Goal: Complete application form

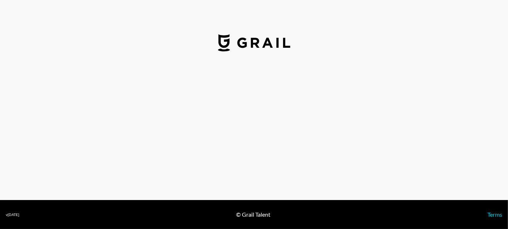
select select "USD"
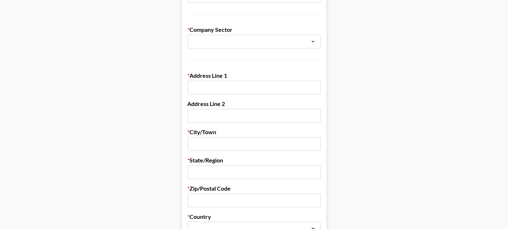
scroll to position [158, 6]
click at [310, 39] on icon "Open" at bounding box center [313, 41] width 9 height 9
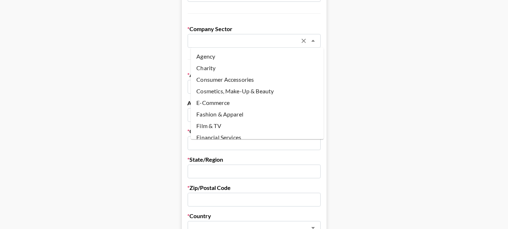
click at [237, 86] on li "Cosmetics, Make-Up & Beauty" at bounding box center [257, 91] width 133 height 12
type input "Cosmetics, Make-Up & Beauty"
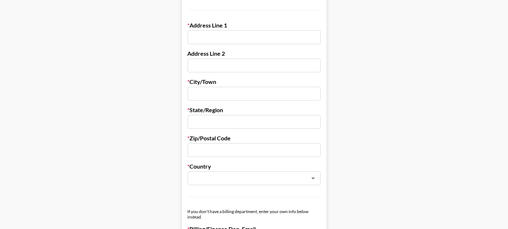
scroll to position [208, 6]
click at [211, 34] on input "text" at bounding box center [254, 37] width 133 height 14
paste input "[GEOGRAPHIC_DATA]-8603"
type input "[GEOGRAPHIC_DATA]-8603"
click at [193, 120] on input "text" at bounding box center [254, 122] width 133 height 14
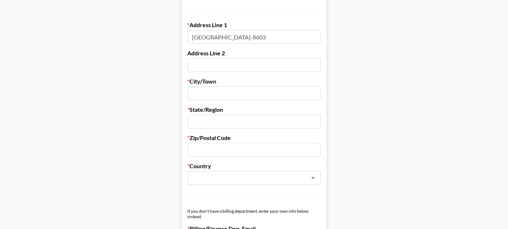
click at [194, 92] on input "text" at bounding box center [254, 93] width 133 height 14
type input "[GEOGRAPHIC_DATA]"
click at [202, 126] on input "text" at bounding box center [254, 122] width 133 height 14
type input "U"
type input "Carlifornia"
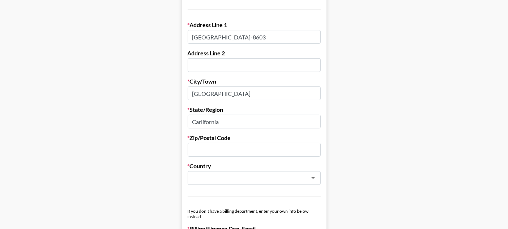
click at [196, 152] on input "text" at bounding box center [254, 150] width 133 height 14
click at [192, 153] on input "text" at bounding box center [254, 150] width 133 height 14
paste input "[URL][DOMAIN_NAME]"
type input "h"
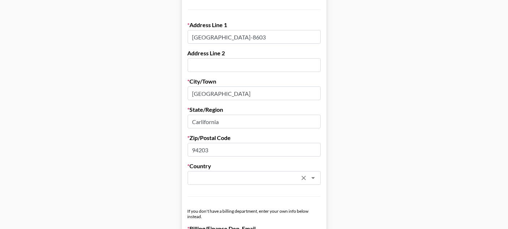
type input "94203"
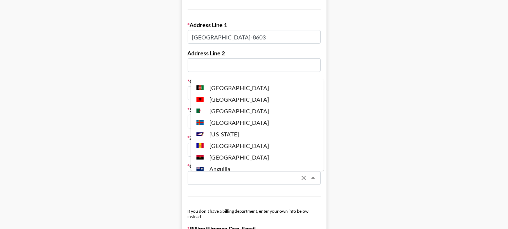
click at [198, 177] on input "text" at bounding box center [244, 178] width 105 height 8
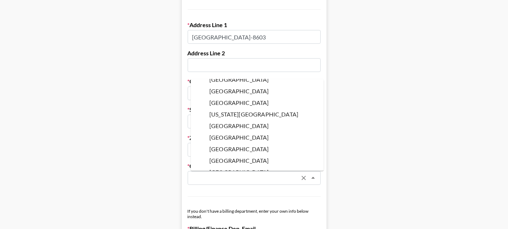
scroll to position [2732, 0]
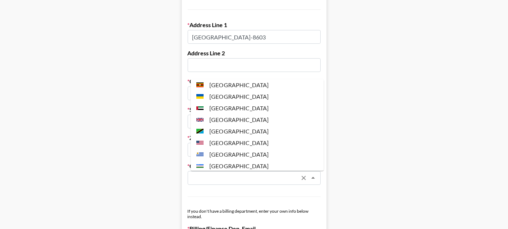
click at [236, 137] on li "[GEOGRAPHIC_DATA]" at bounding box center [257, 143] width 133 height 12
type input "[GEOGRAPHIC_DATA]"
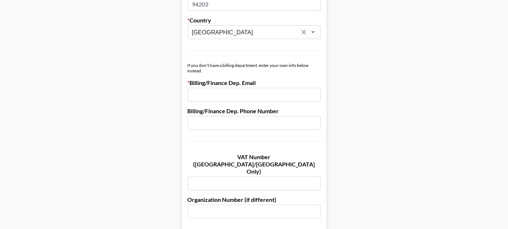
scroll to position [356, 6]
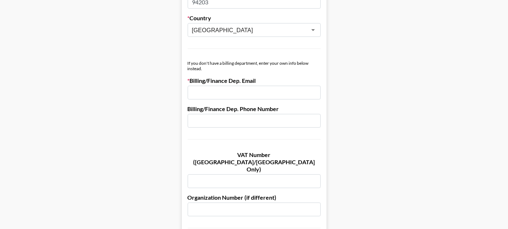
click at [204, 92] on input "email" at bounding box center [254, 93] width 133 height 14
paste input "[EMAIL_ADDRESS][DOMAIN_NAME]"
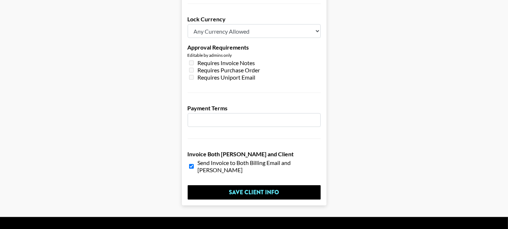
scroll to position [582, 6]
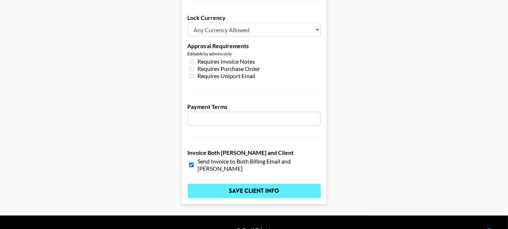
type input "[EMAIL_ADDRESS][DOMAIN_NAME]"
click at [253, 184] on input "Save Client Info" at bounding box center [254, 191] width 133 height 14
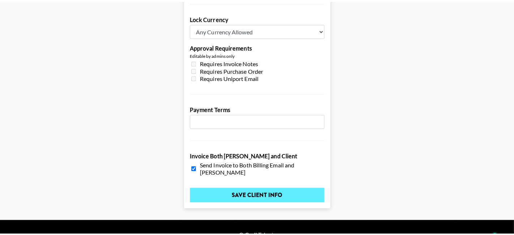
scroll to position [0, 0]
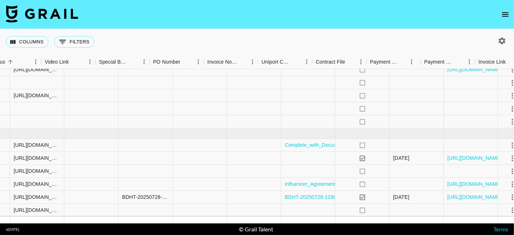
scroll to position [446, 584]
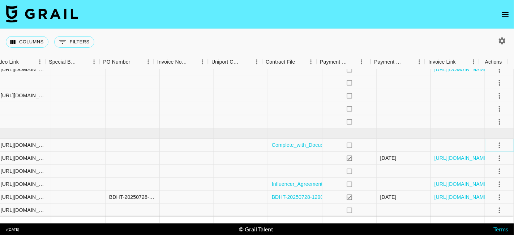
click at [463, 141] on icon "select merge strategy" at bounding box center [500, 145] width 9 height 9
click at [463, 211] on div "Approve" at bounding box center [485, 207] width 22 height 9
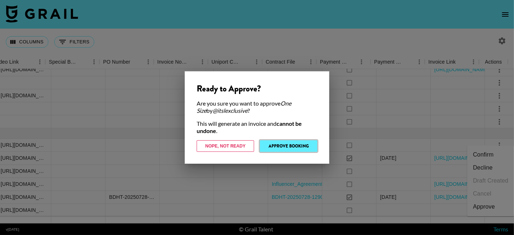
click at [300, 147] on button "Approve Booking" at bounding box center [289, 146] width 58 height 12
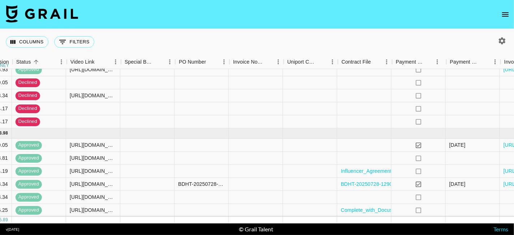
scroll to position [446, 508]
click at [436, 19] on nav at bounding box center [257, 14] width 514 height 29
click at [379, 25] on nav at bounding box center [257, 14] width 514 height 29
click at [429, 26] on nav at bounding box center [257, 14] width 514 height 29
